Goal: Navigation & Orientation: Find specific page/section

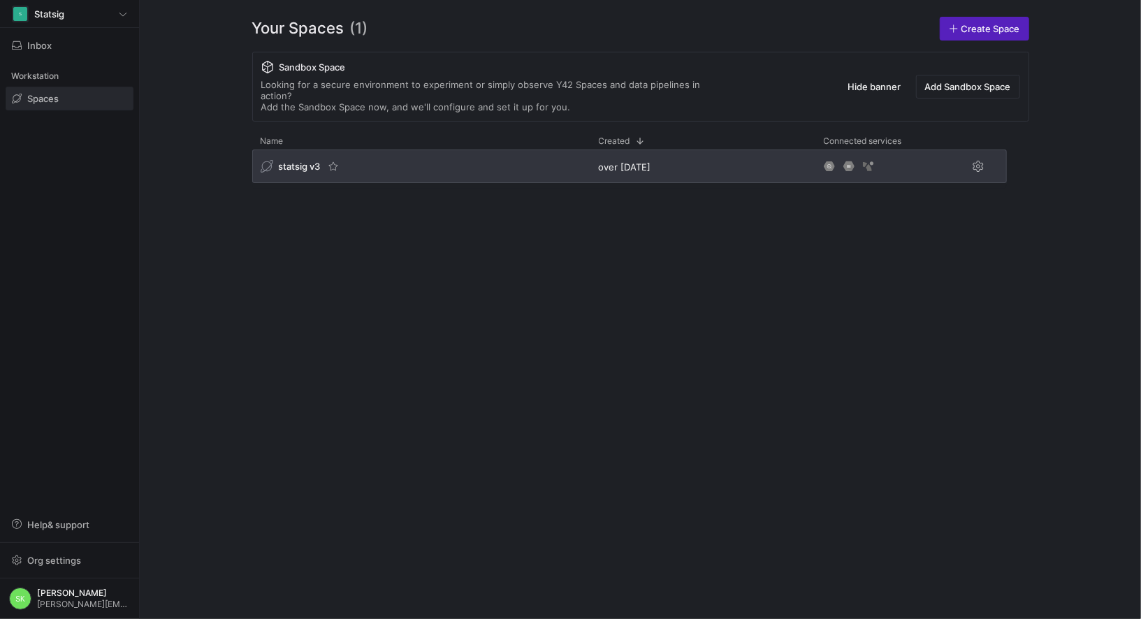
click at [312, 172] on span "statsig v3" at bounding box center [300, 166] width 42 height 11
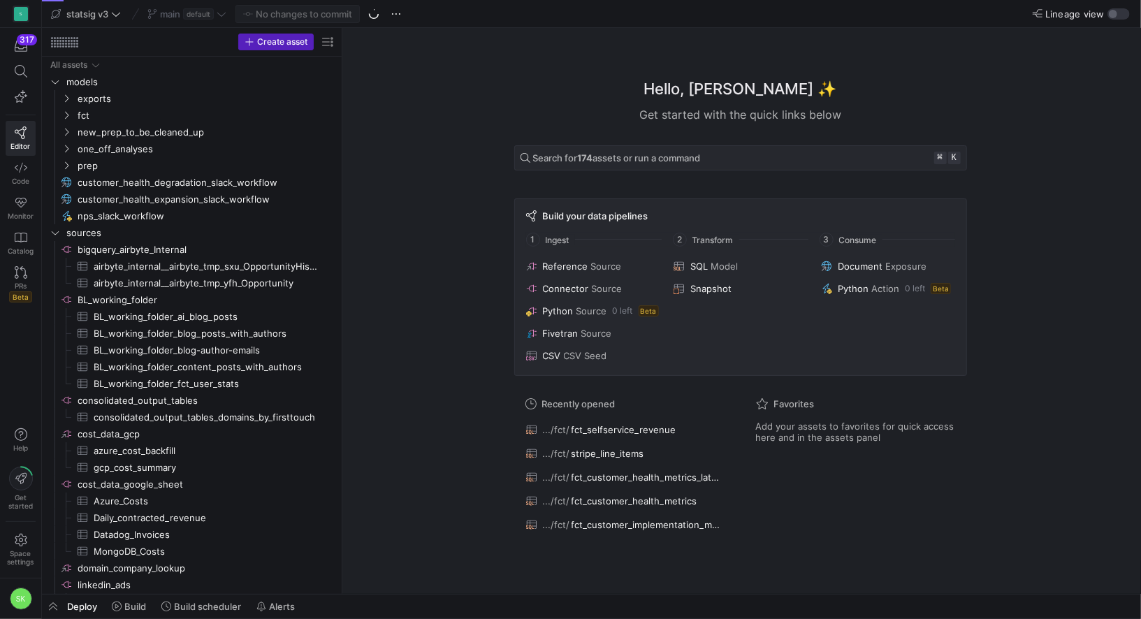
drag, startPoint x: 238, startPoint y: 149, endPoint x: 342, endPoint y: 147, distance: 104.2
click at [342, 147] on div at bounding box center [342, 311] width 1 height 566
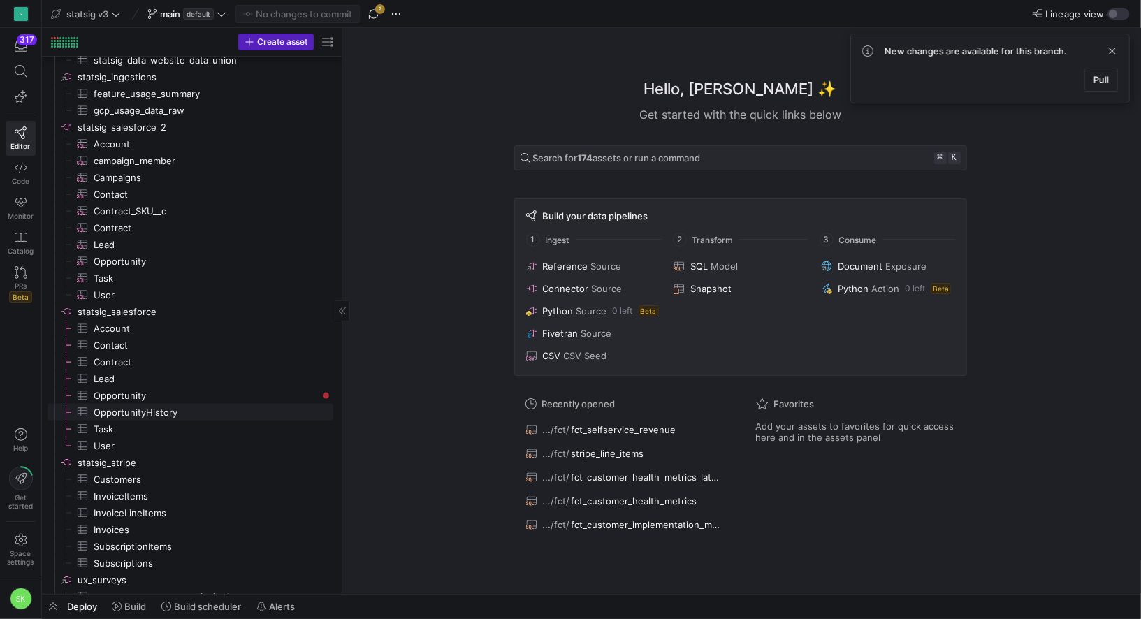
scroll to position [1134, 0]
